Goal: Information Seeking & Learning: Find specific fact

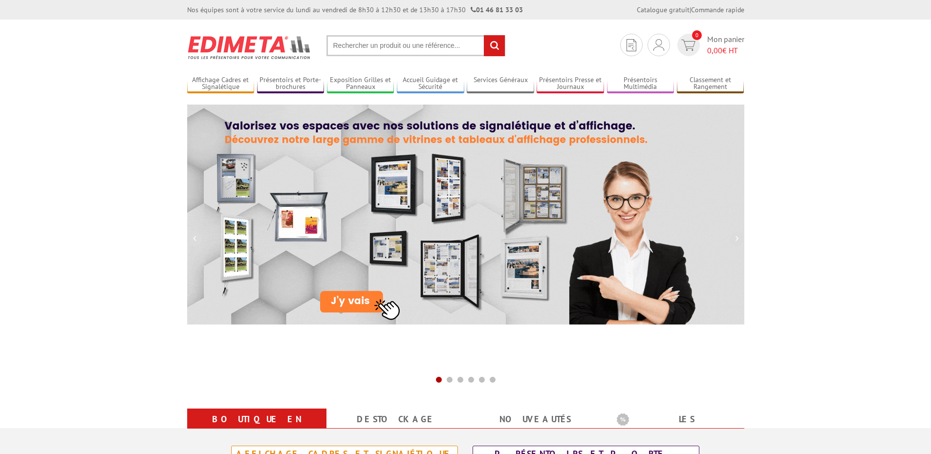
click at [375, 49] on input "text" at bounding box center [415, 45] width 179 height 21
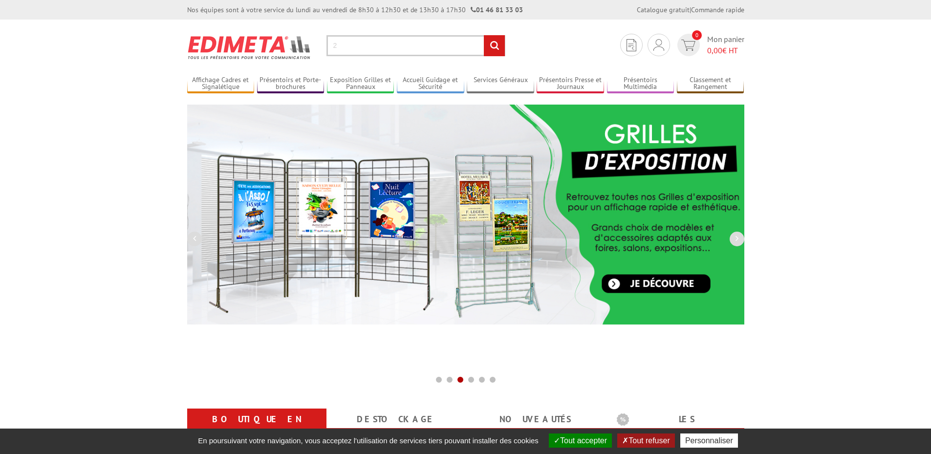
click at [366, 44] on input "2" at bounding box center [415, 45] width 179 height 21
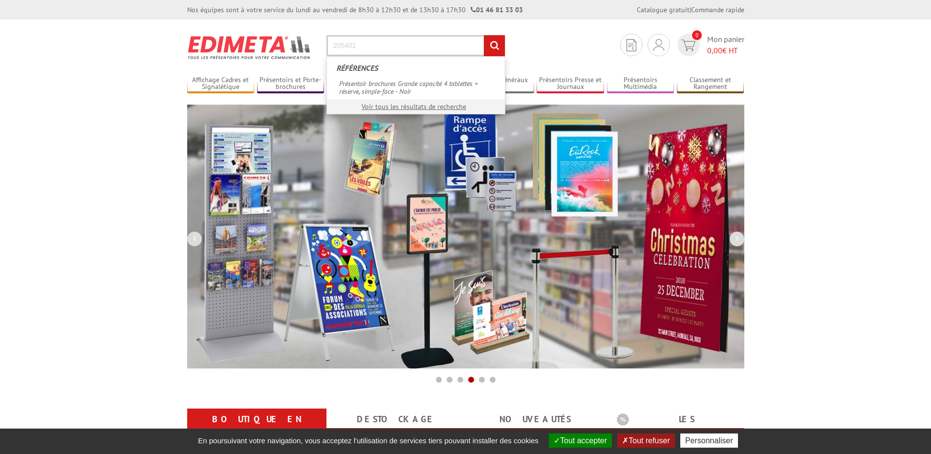
type input "205401"
click at [484, 35] on input "rechercher" at bounding box center [494, 45] width 21 height 21
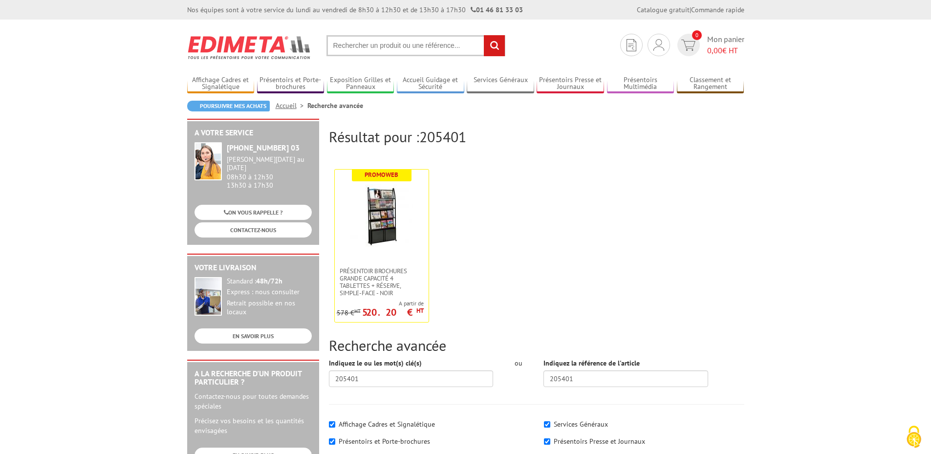
click at [355, 49] on input "text" at bounding box center [415, 45] width 179 height 21
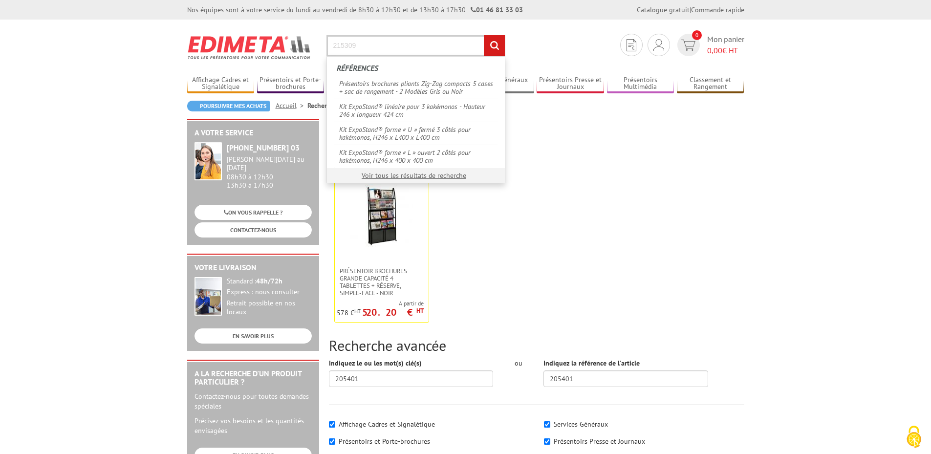
type input "215309"
click at [484, 35] on input "rechercher" at bounding box center [494, 45] width 21 height 21
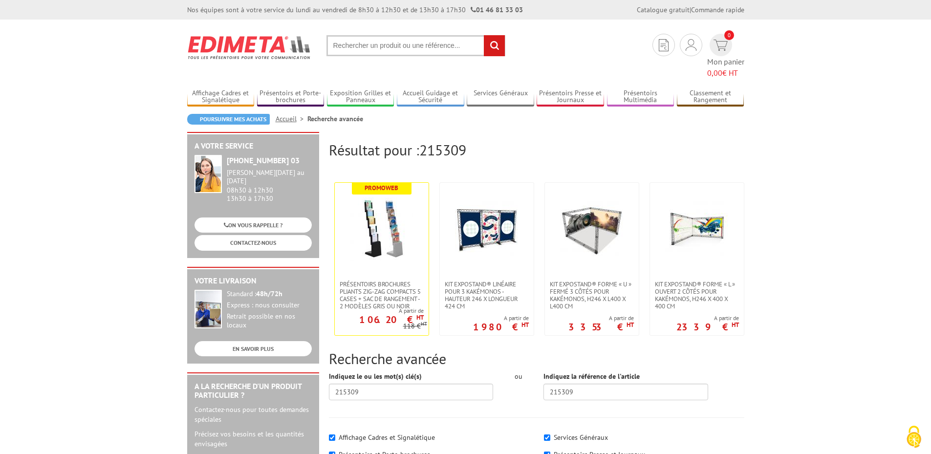
click at [405, 48] on input "text" at bounding box center [415, 45] width 179 height 21
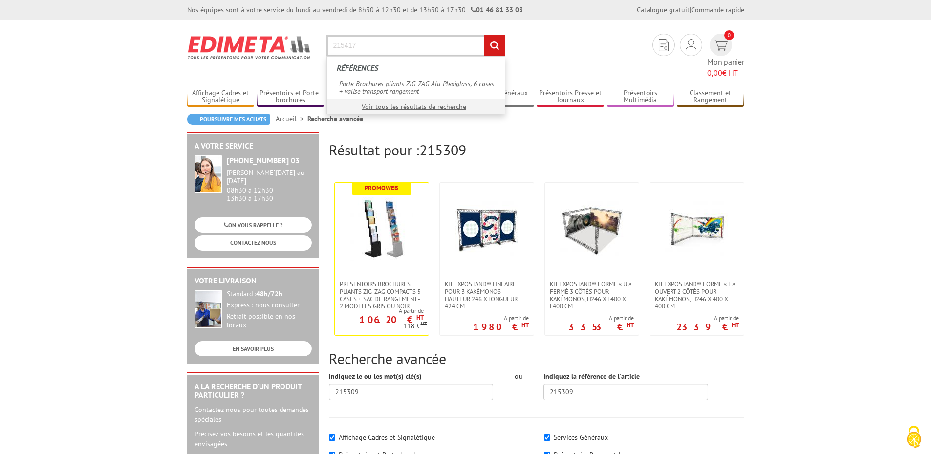
type input "215417"
click at [484, 35] on input "rechercher" at bounding box center [494, 45] width 21 height 21
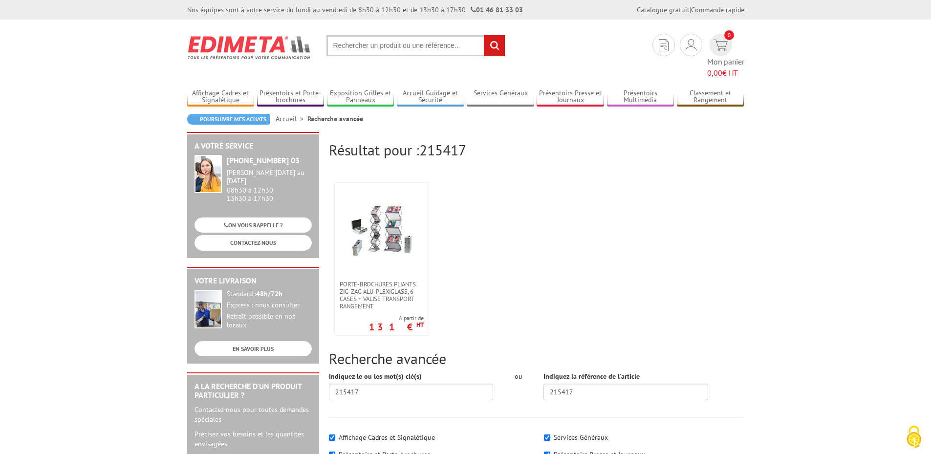
click at [428, 47] on input "text" at bounding box center [415, 45] width 179 height 21
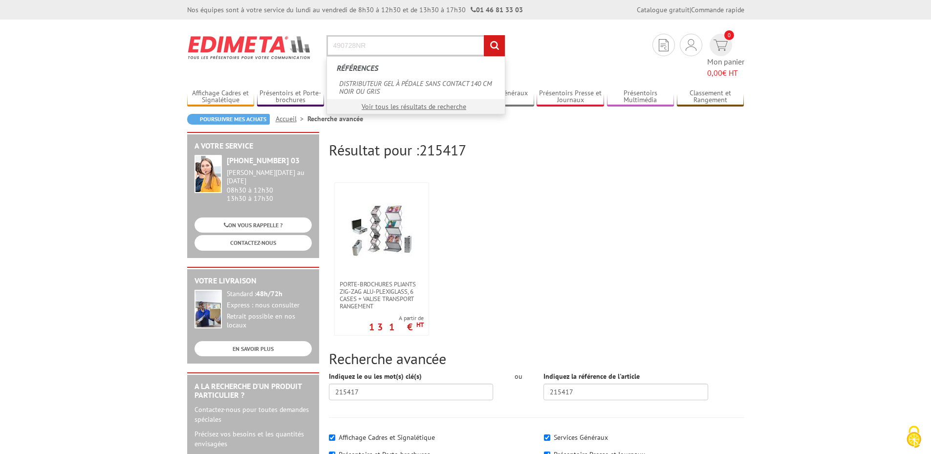
type input "490728NR"
click at [484, 35] on input "rechercher" at bounding box center [494, 45] width 21 height 21
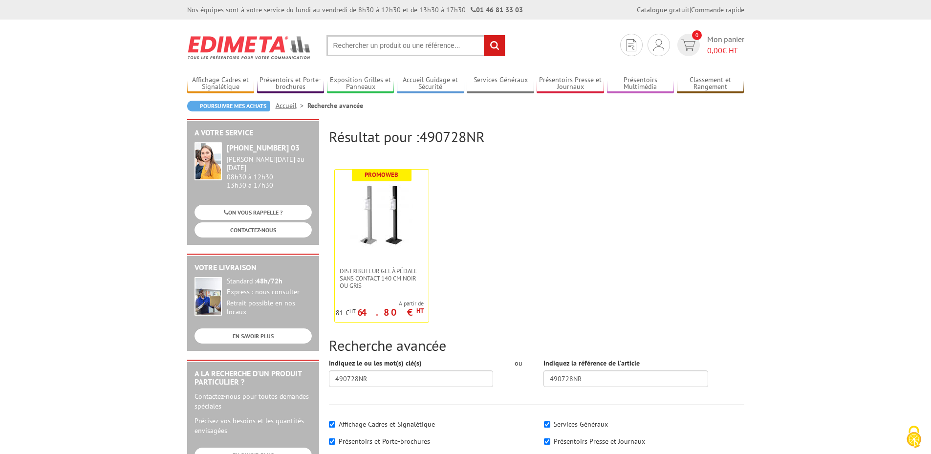
click at [414, 43] on input "text" at bounding box center [415, 45] width 179 height 21
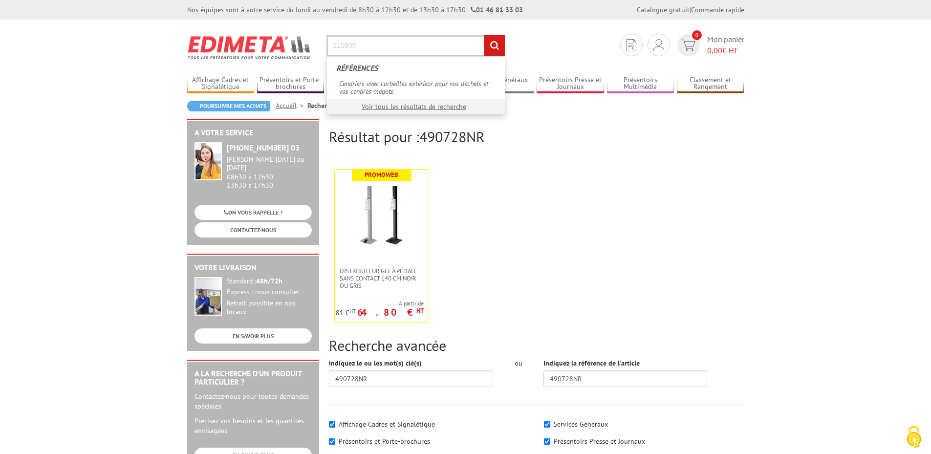
type input "215806"
click at [495, 44] on input "rechercher" at bounding box center [494, 45] width 21 height 21
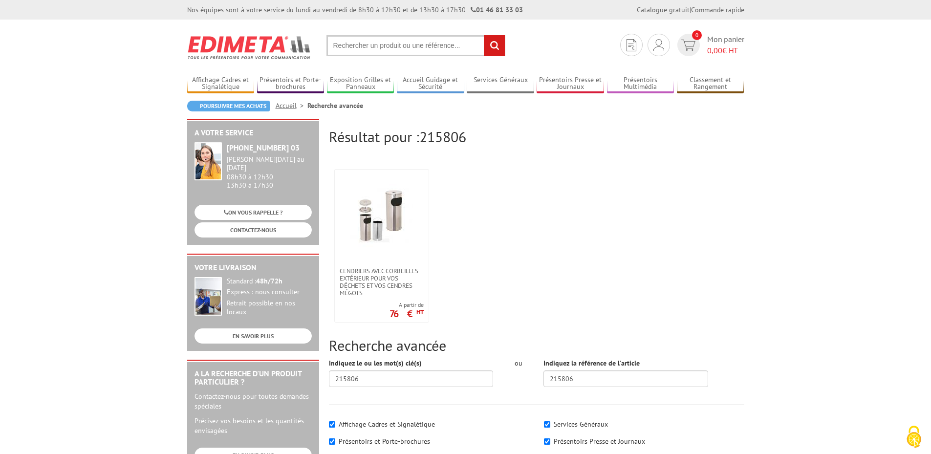
click at [423, 52] on input "text" at bounding box center [415, 45] width 179 height 21
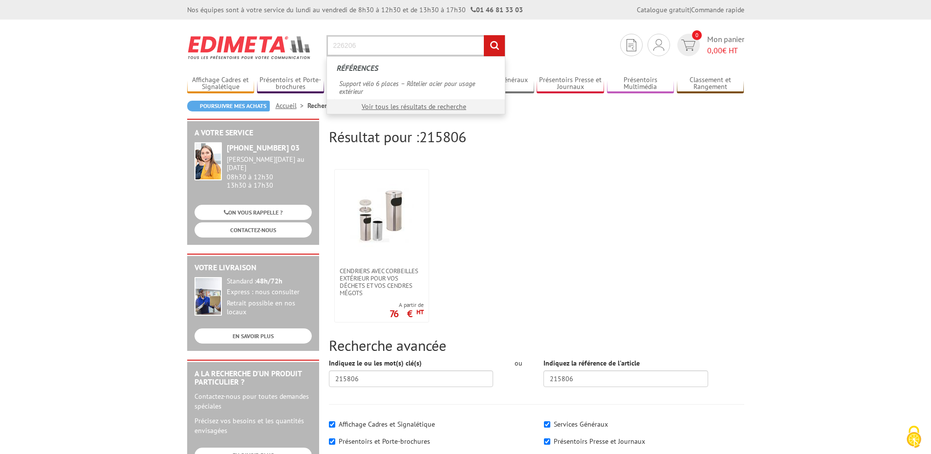
type input "226206"
click at [484, 35] on input "rechercher" at bounding box center [494, 45] width 21 height 21
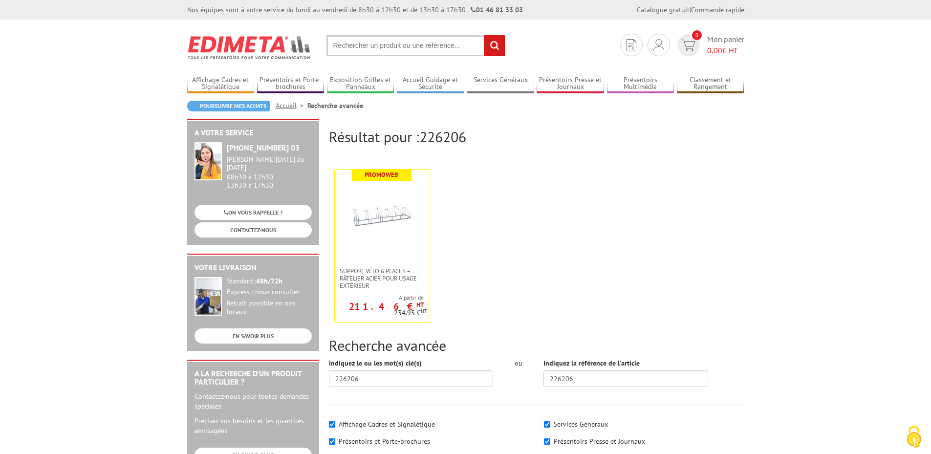
click at [398, 50] on input "text" at bounding box center [415, 45] width 179 height 21
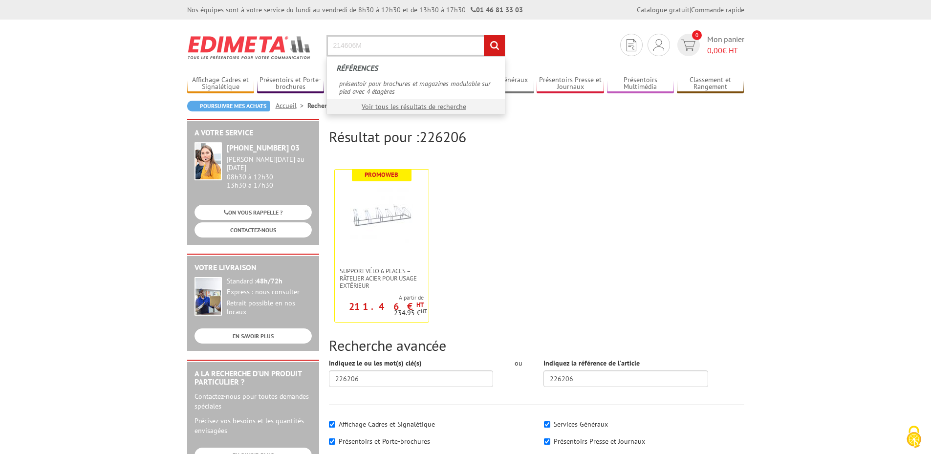
type input "214606M"
click at [484, 35] on input "rechercher" at bounding box center [494, 45] width 21 height 21
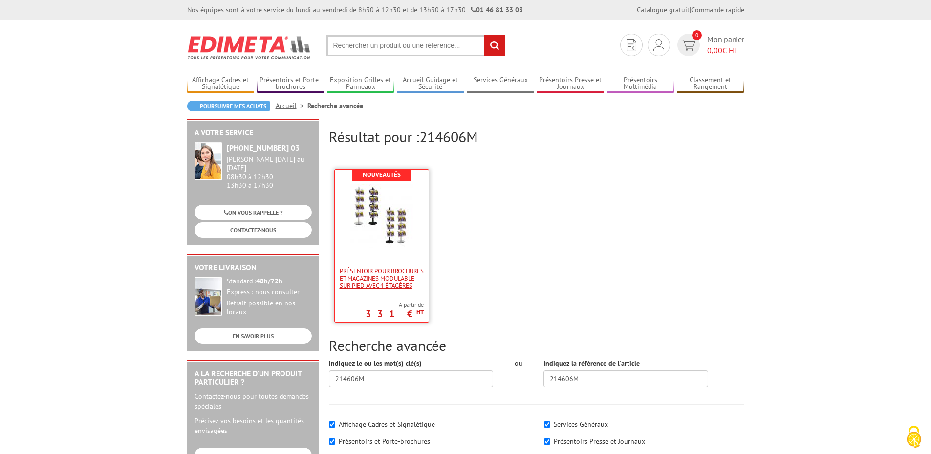
click at [391, 275] on span "présentoir pour brochures et magazines modulable sur pied avec 4 étagères" at bounding box center [382, 278] width 84 height 22
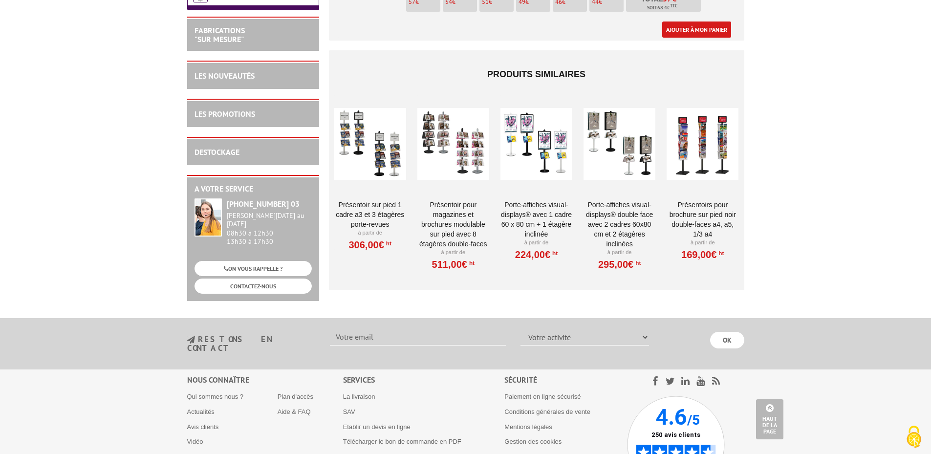
scroll to position [1612, 0]
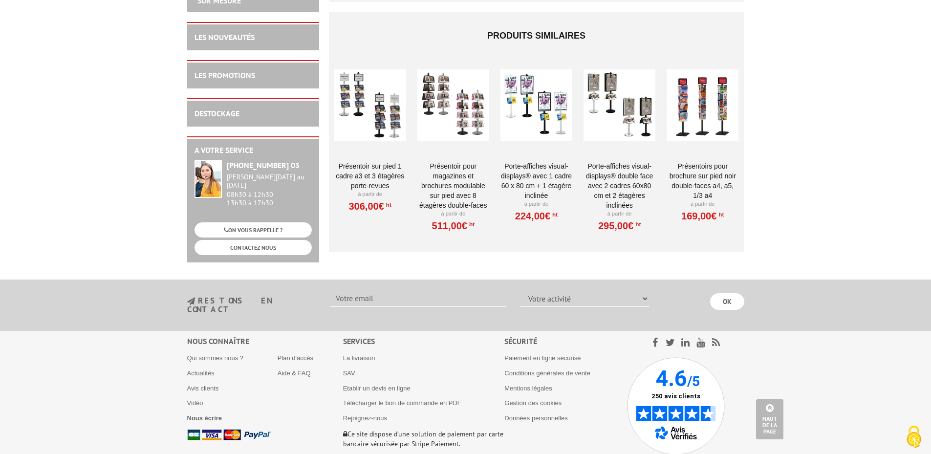
click at [701, 113] on div at bounding box center [702, 105] width 72 height 98
click at [692, 173] on link "Présentoirs pour brochure sur pied NOIR double-faces A4, A5, 1/3 A4" at bounding box center [702, 180] width 72 height 39
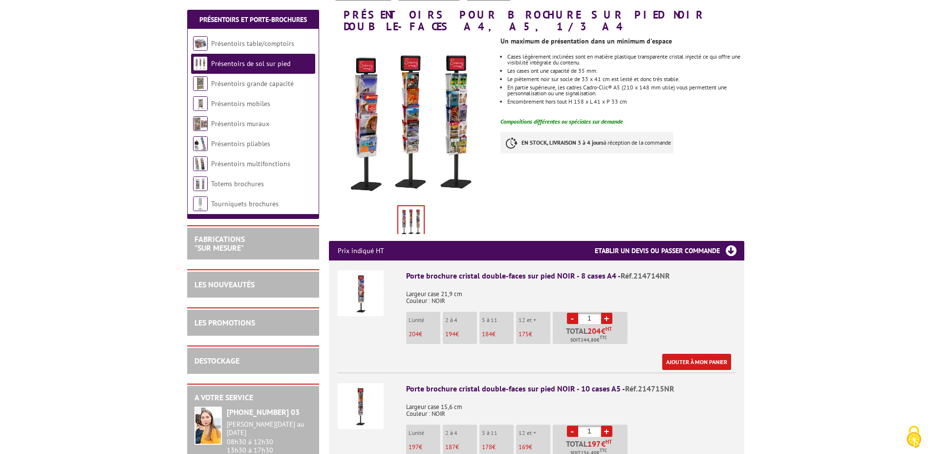
scroll to position [195, 0]
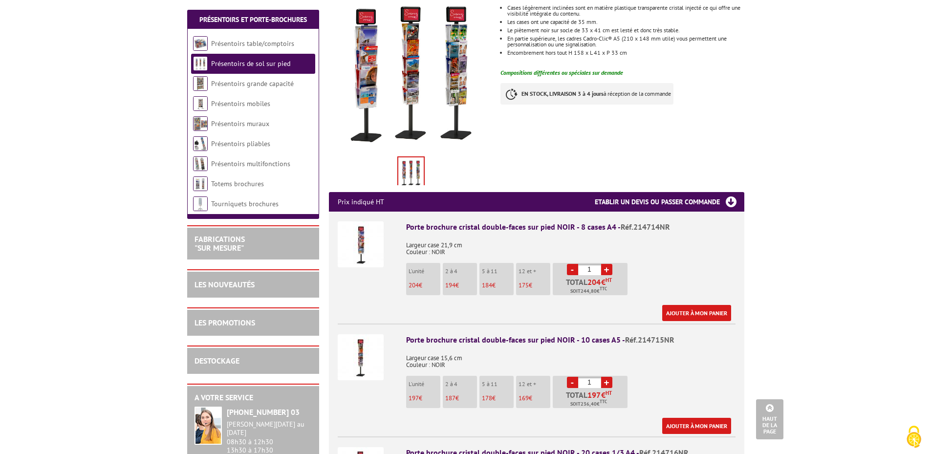
click at [355, 353] on img at bounding box center [361, 357] width 46 height 46
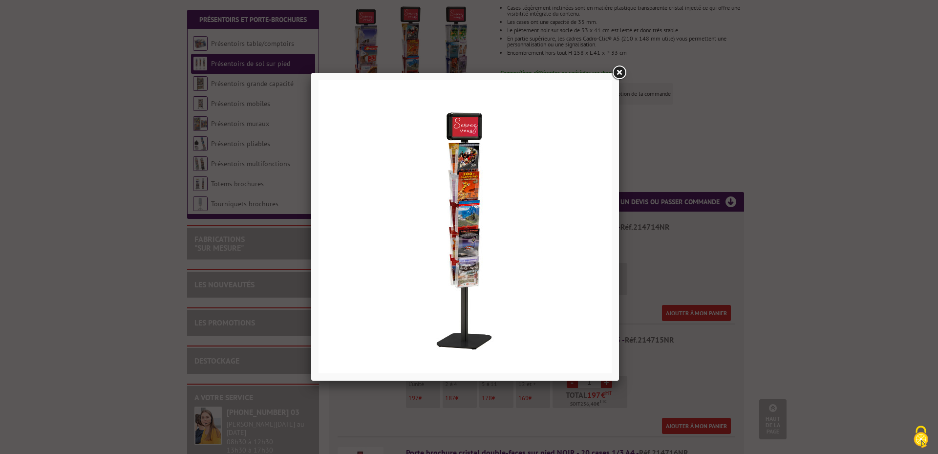
click at [620, 75] on link at bounding box center [619, 73] width 18 height 18
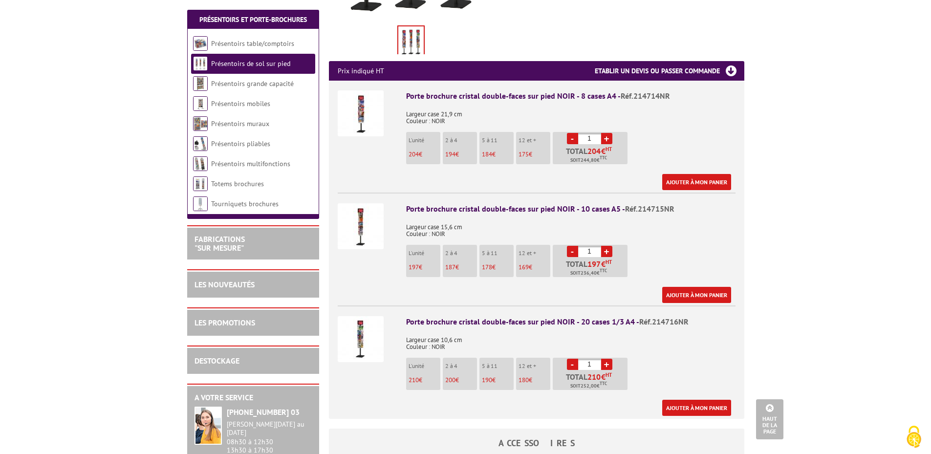
scroll to position [342, 0]
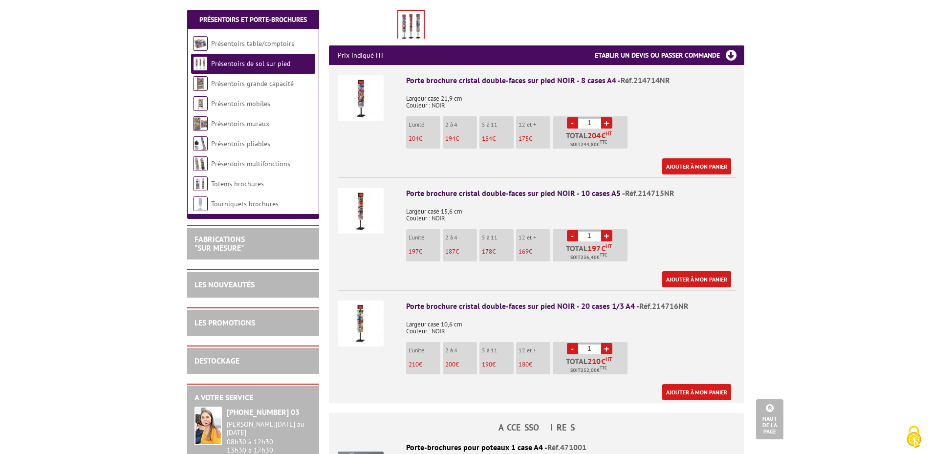
click at [357, 320] on img at bounding box center [361, 324] width 46 height 46
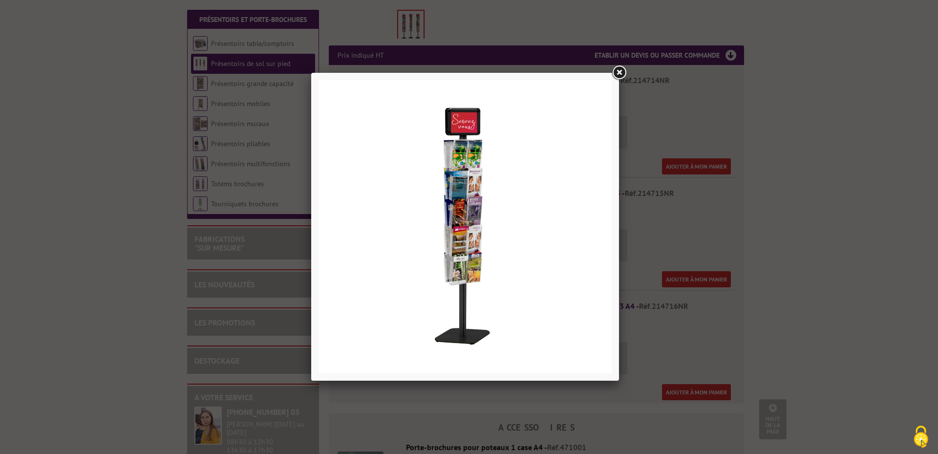
click at [617, 75] on link at bounding box center [619, 73] width 18 height 18
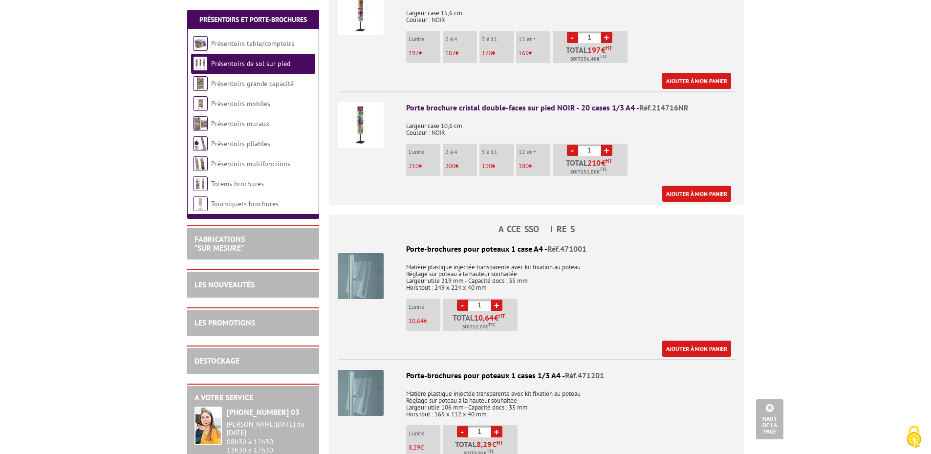
scroll to position [537, 0]
